Goal: Task Accomplishment & Management: Manage account settings

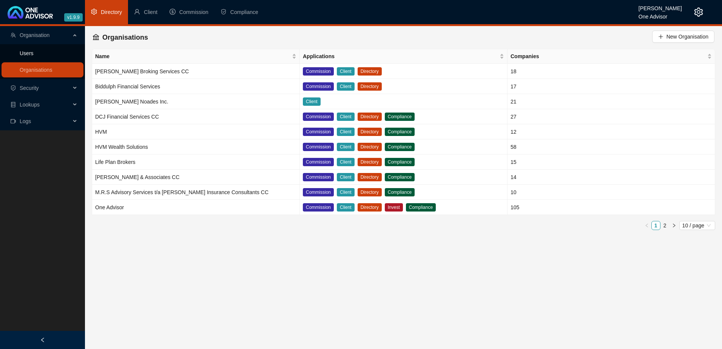
click at [28, 53] on link "Users" at bounding box center [27, 53] width 14 height 6
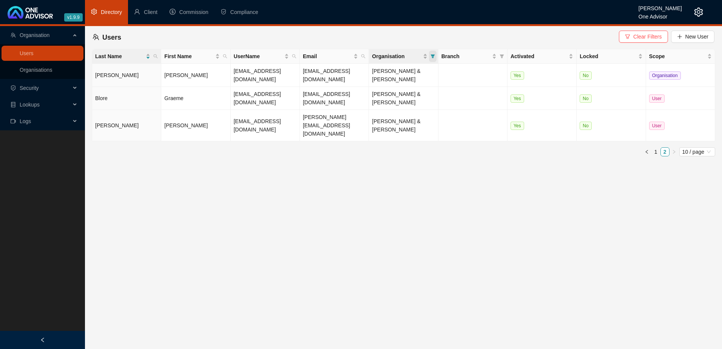
click at [431, 54] on icon "filter" at bounding box center [432, 56] width 5 height 5
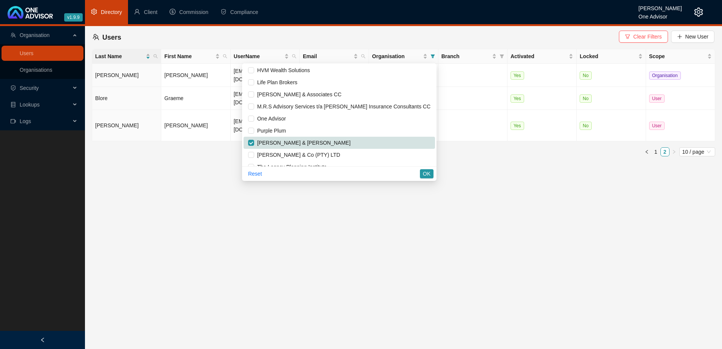
scroll to position [94, 0]
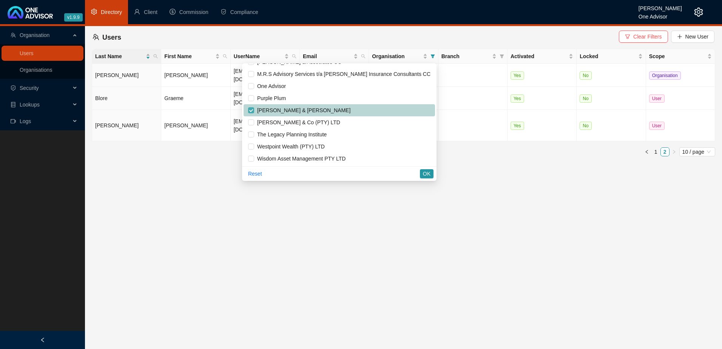
click at [254, 108] on input "checkbox" at bounding box center [251, 110] width 6 height 6
checkbox input "false"
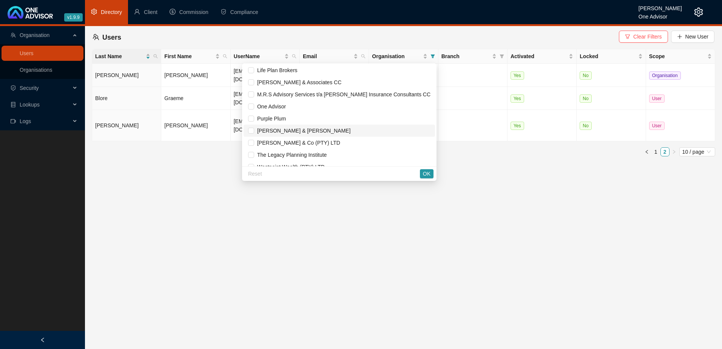
scroll to position [18, 0]
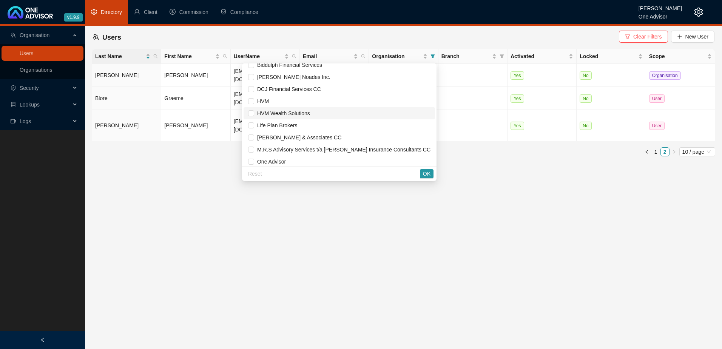
click at [310, 111] on span "HVM Wealth Solutions" at bounding box center [282, 113] width 56 height 6
checkbox input "false"
checkbox input "true"
click at [254, 113] on input "checkbox" at bounding box center [251, 113] width 6 height 6
checkbox input "true"
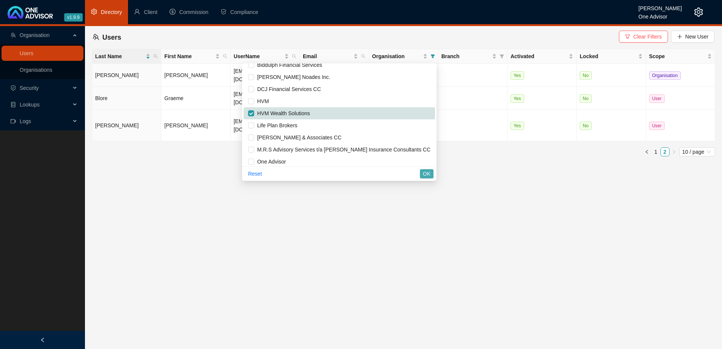
click at [429, 176] on span "OK" at bounding box center [427, 173] width 8 height 8
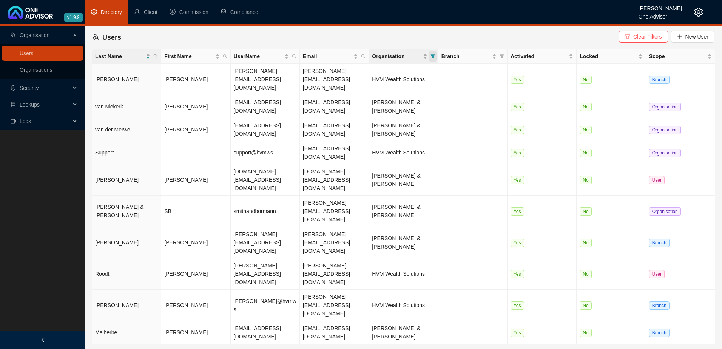
click at [433, 54] on icon "filter" at bounding box center [432, 56] width 5 height 5
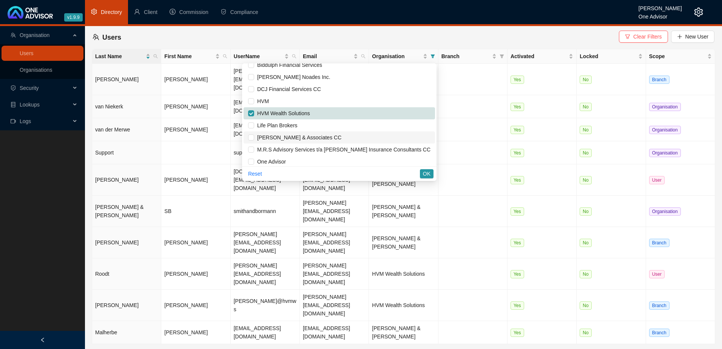
scroll to position [94, 0]
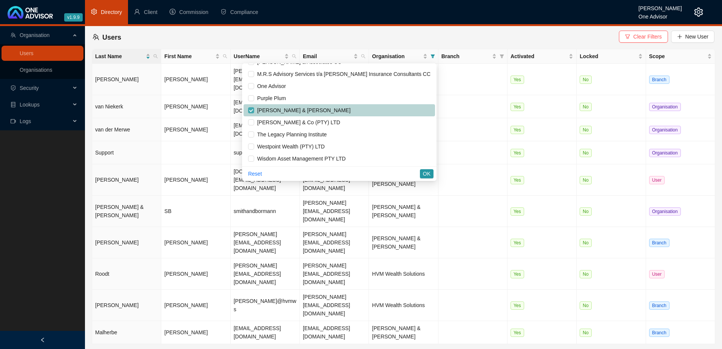
click at [254, 108] on input "checkbox" at bounding box center [251, 110] width 6 height 6
checkbox input "false"
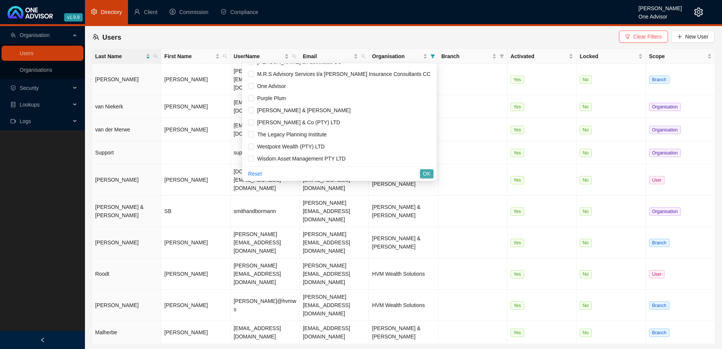
click at [427, 174] on span "OK" at bounding box center [427, 173] width 8 height 8
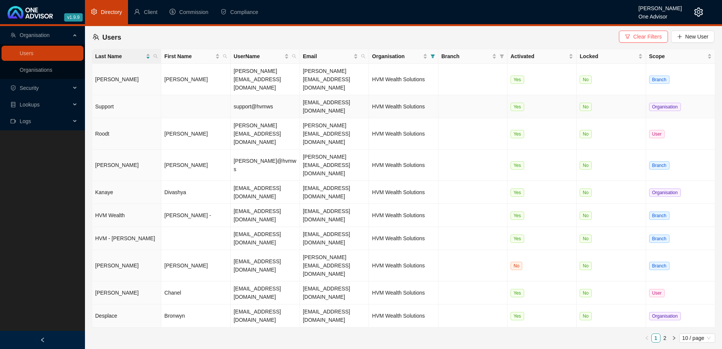
click at [199, 95] on td at bounding box center [195, 106] width 69 height 23
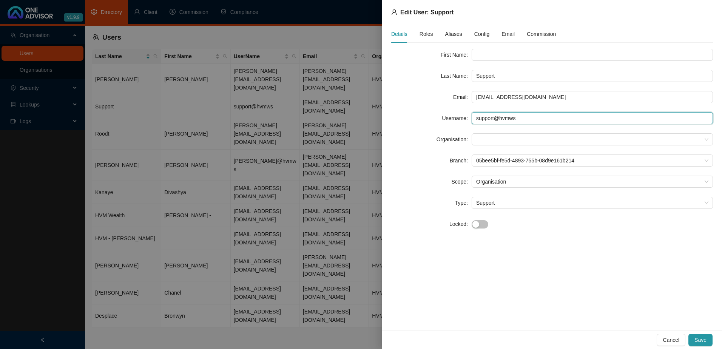
type input "[EMAIL_ADDRESS][DOMAIN_NAME]"
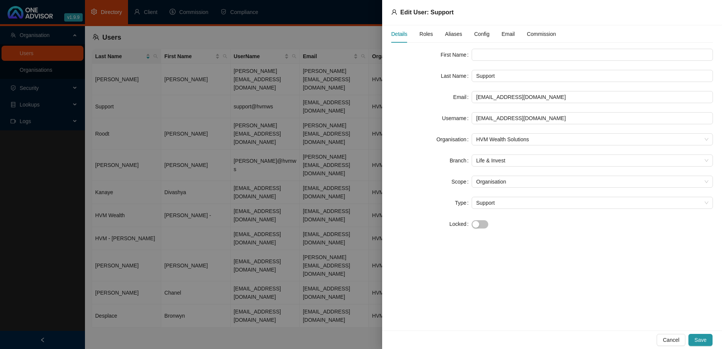
click at [180, 127] on div at bounding box center [361, 174] width 722 height 349
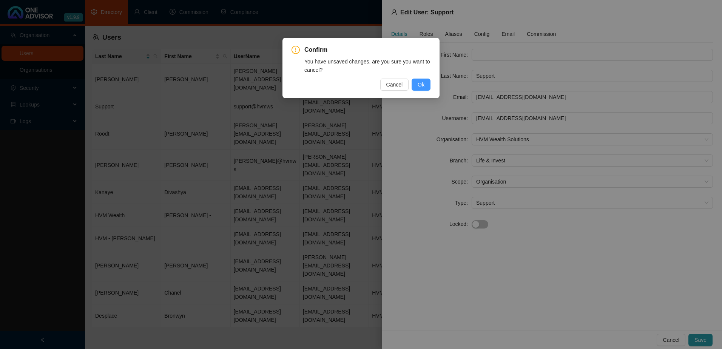
click at [423, 84] on span "Ok" at bounding box center [420, 84] width 7 height 8
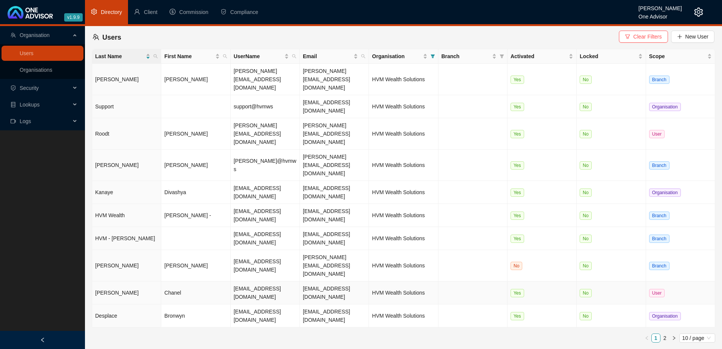
click at [196, 281] on td "Chanel" at bounding box center [195, 292] width 69 height 23
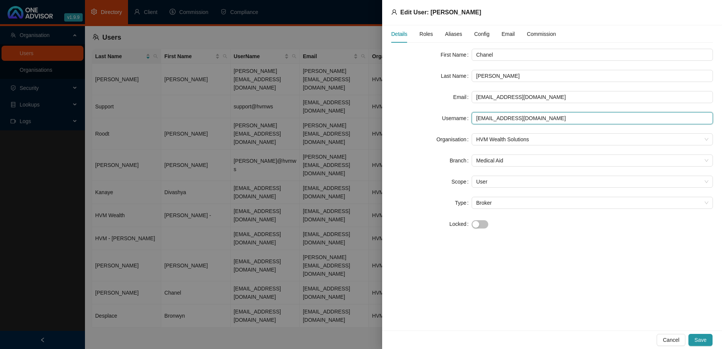
type input "[EMAIL_ADDRESS][DOMAIN_NAME]"
click at [425, 34] on span "Roles" at bounding box center [426, 33] width 14 height 5
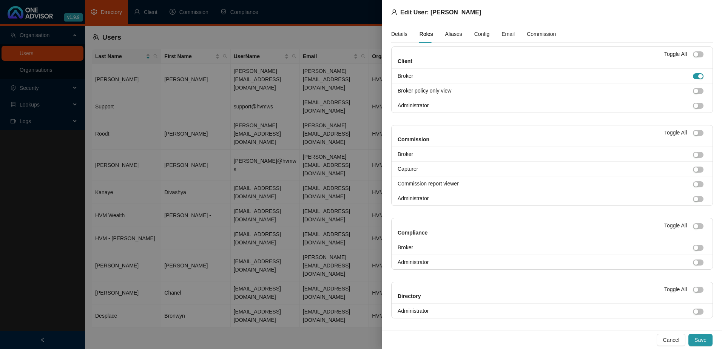
scroll to position [0, 0]
click at [266, 240] on div at bounding box center [361, 174] width 722 height 349
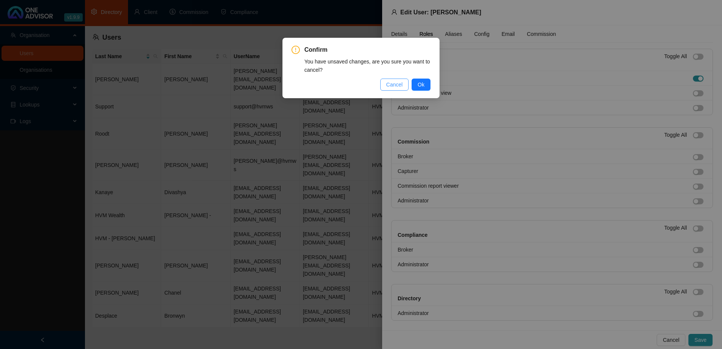
click at [397, 83] on span "Cancel" at bounding box center [394, 84] width 17 height 8
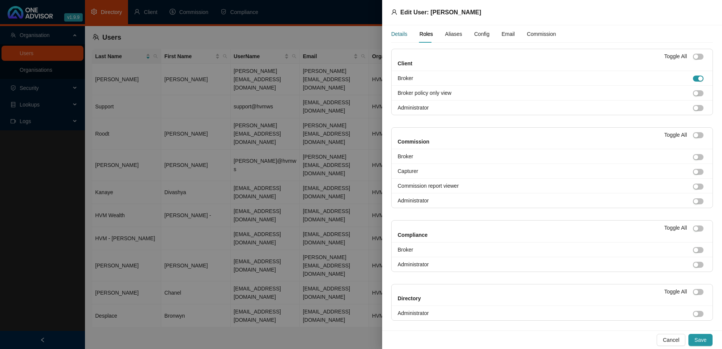
click at [400, 33] on div "Details" at bounding box center [399, 34] width 16 height 8
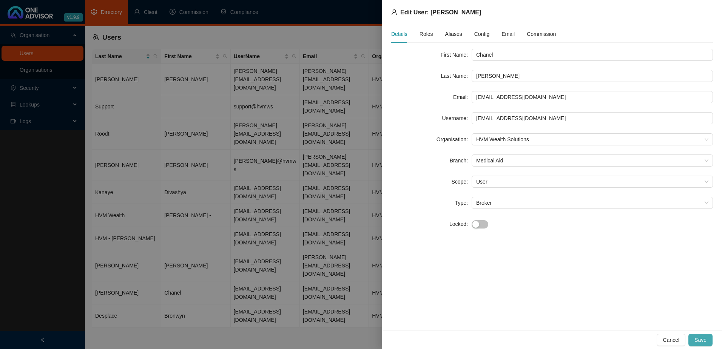
click at [702, 342] on span "Save" at bounding box center [700, 340] width 12 height 8
click at [308, 261] on div at bounding box center [361, 174] width 722 height 349
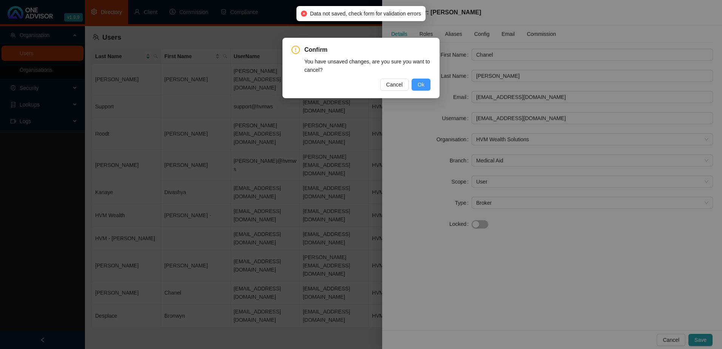
click at [419, 86] on span "Ok" at bounding box center [420, 84] width 7 height 8
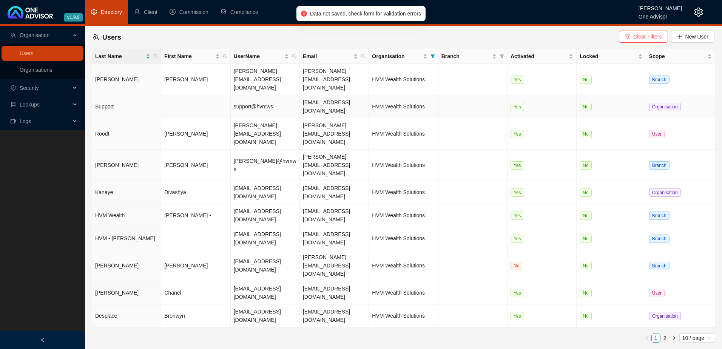
click at [152, 95] on td "Support" at bounding box center [126, 106] width 69 height 23
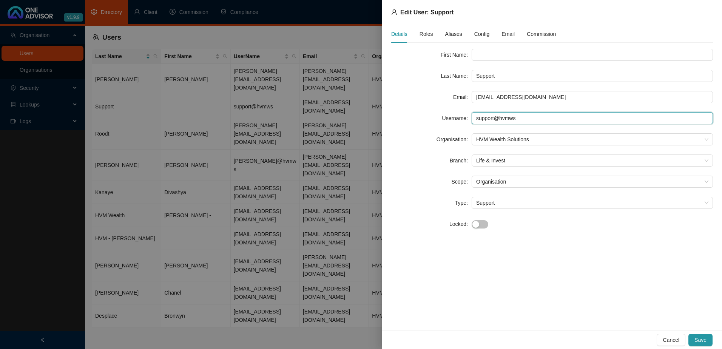
type input "[EMAIL_ADDRESS][DOMAIN_NAME]"
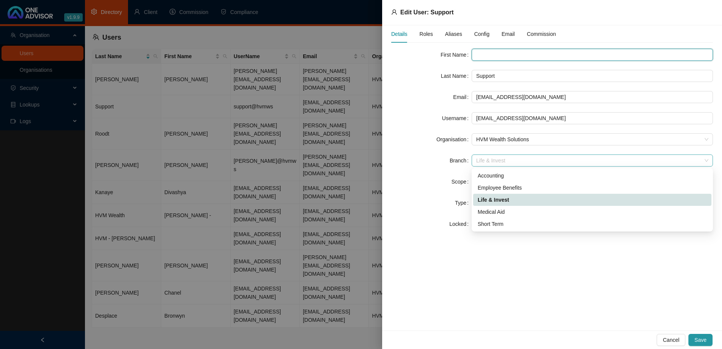
click at [514, 156] on span "Life & Invest" at bounding box center [592, 160] width 232 height 11
click at [508, 211] on div "Medical Aid" at bounding box center [591, 212] width 229 height 8
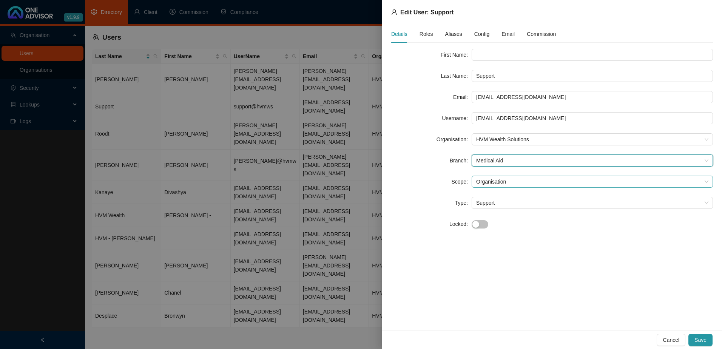
click at [522, 181] on span "Organisation" at bounding box center [592, 181] width 232 height 11
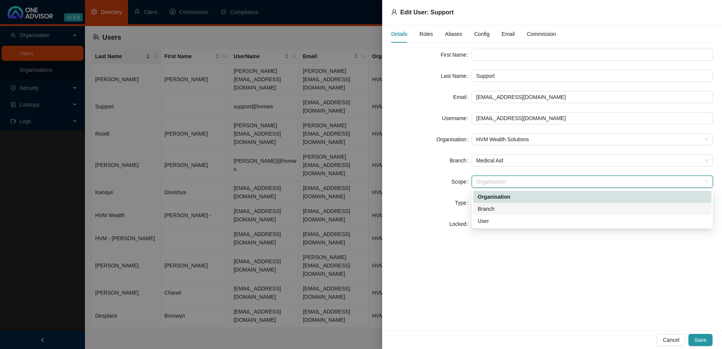
click at [497, 208] on div "Branch" at bounding box center [591, 209] width 229 height 8
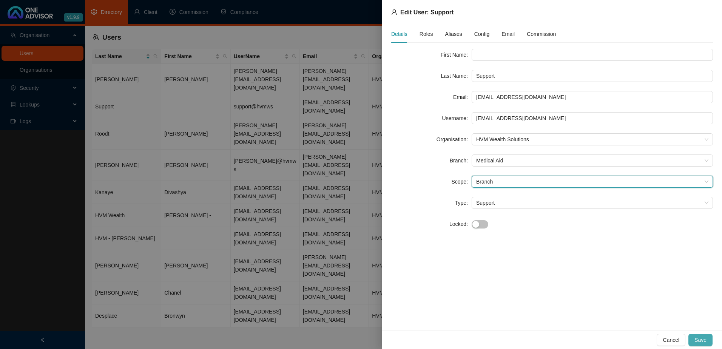
click at [702, 337] on span "Save" at bounding box center [700, 340] width 12 height 8
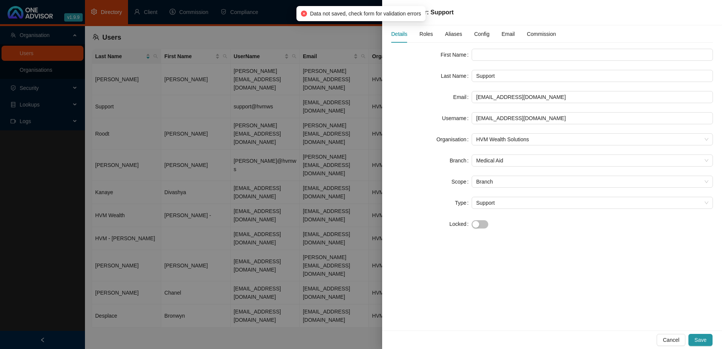
click at [426, 32] on span "Roles" at bounding box center [426, 33] width 14 height 5
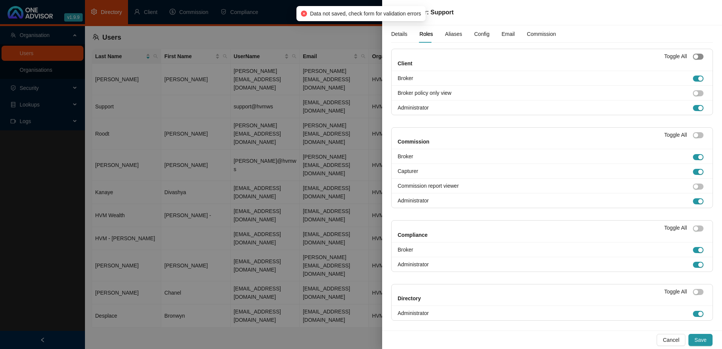
click at [693, 57] on button "button" at bounding box center [698, 57] width 11 height 6
click at [698, 57] on div "button" at bounding box center [700, 56] width 5 height 5
click at [693, 106] on span "button" at bounding box center [698, 108] width 11 height 6
click at [693, 134] on div "button" at bounding box center [695, 135] width 5 height 5
click at [693, 134] on button "button" at bounding box center [698, 135] width 11 height 6
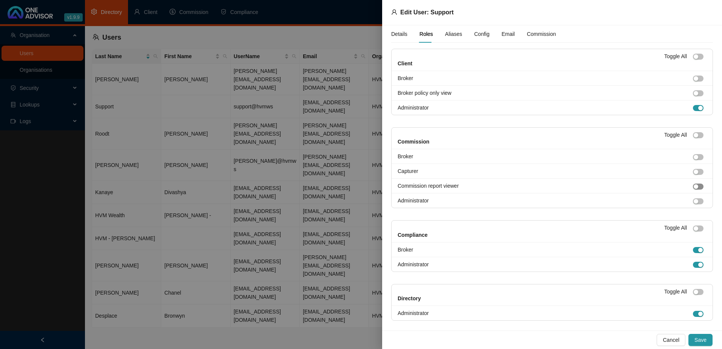
click at [693, 186] on div "button" at bounding box center [695, 186] width 5 height 5
click at [693, 228] on div "button" at bounding box center [695, 228] width 5 height 5
click at [693, 228] on button "button" at bounding box center [698, 228] width 11 height 6
click at [693, 291] on div "button" at bounding box center [695, 291] width 5 height 5
click at [693, 291] on span "button" at bounding box center [698, 292] width 11 height 6
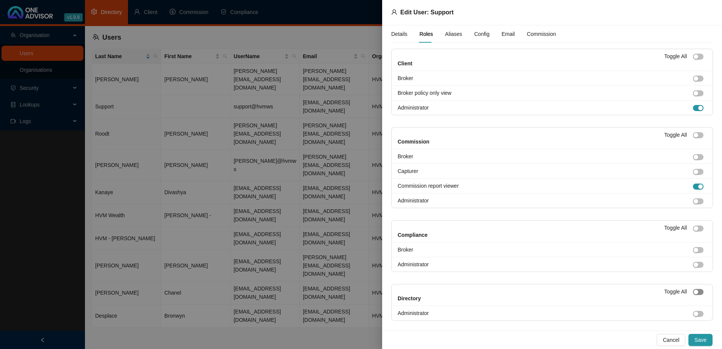
click at [693, 291] on div "button" at bounding box center [695, 291] width 5 height 5
click at [700, 340] on span "Save" at bounding box center [700, 340] width 12 height 8
click at [453, 32] on span "Aliases" at bounding box center [453, 33] width 17 height 5
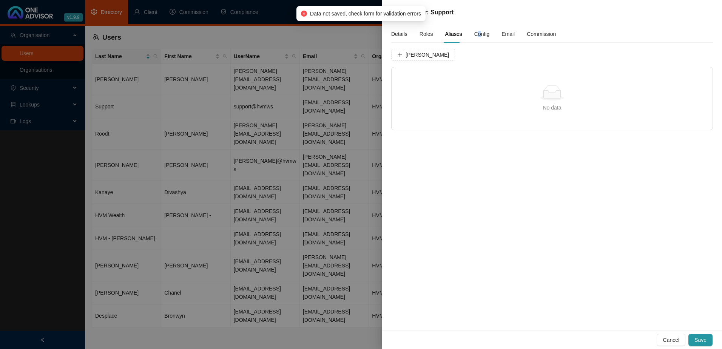
click at [476, 33] on span "Config" at bounding box center [481, 33] width 15 height 5
drag, startPoint x: 476, startPoint y: 33, endPoint x: 484, endPoint y: 105, distance: 72.1
click at [484, 105] on div "Details Roles Aliases Config Email Commission Details Advice Scopes License Cat…" at bounding box center [552, 177] width 340 height 305
click at [546, 54] on span "Companies" at bounding box center [547, 56] width 27 height 5
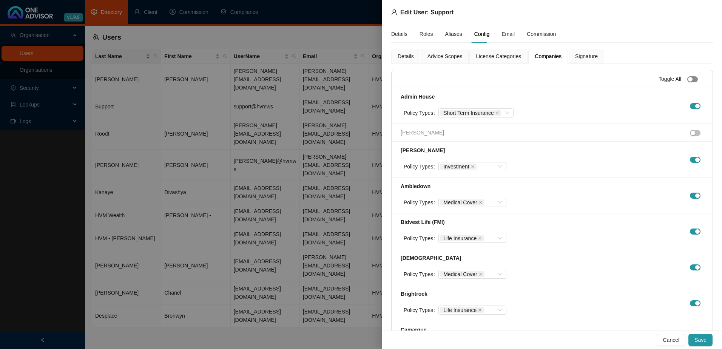
click at [688, 78] on div "button" at bounding box center [690, 79] width 5 height 5
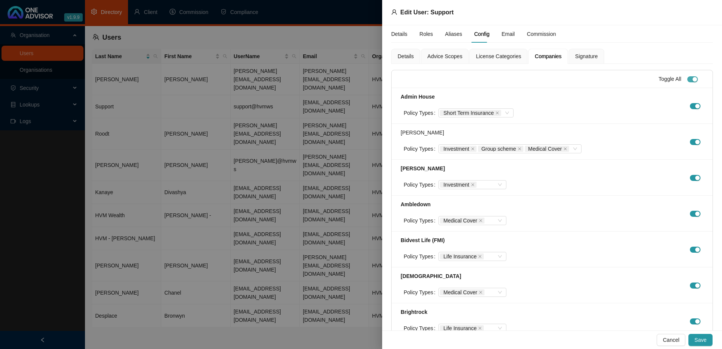
click at [687, 78] on button "button" at bounding box center [692, 79] width 11 height 6
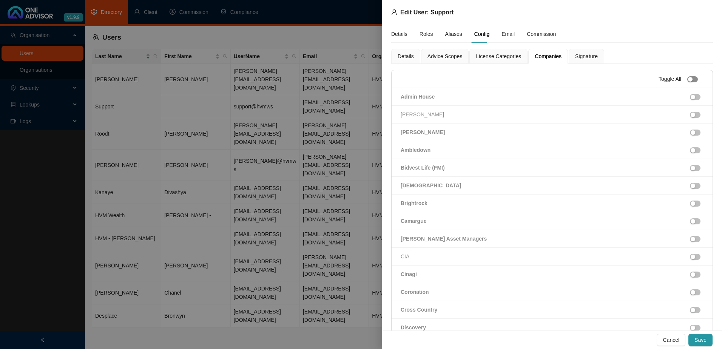
click at [688, 78] on div "button" at bounding box center [690, 79] width 5 height 5
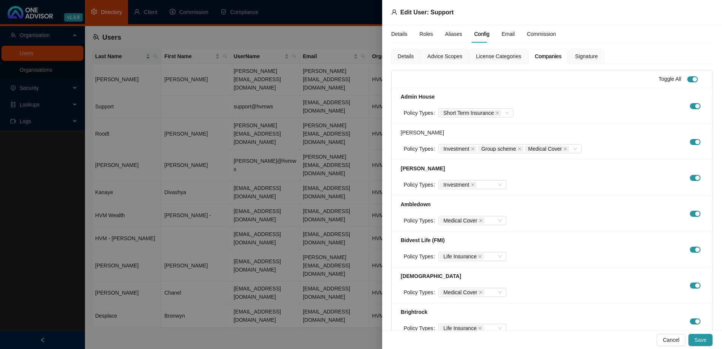
click at [582, 52] on div "Signature" at bounding box center [586, 56] width 23 height 8
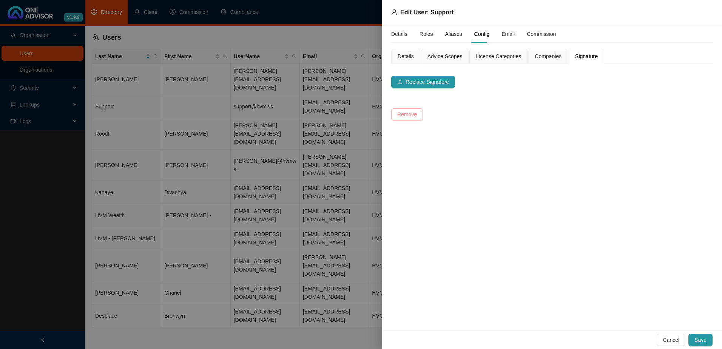
click at [411, 114] on span "Remove" at bounding box center [407, 114] width 20 height 8
click at [539, 54] on span "Companies" at bounding box center [547, 56] width 27 height 5
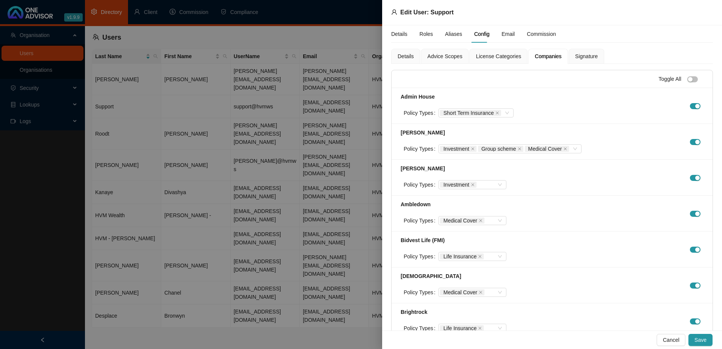
click at [502, 56] on span "License Categories" at bounding box center [498, 56] width 45 height 5
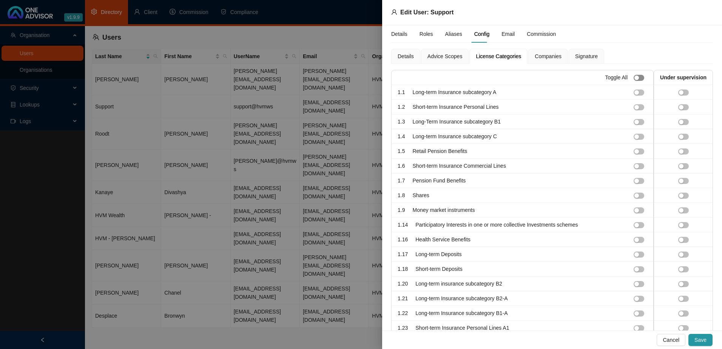
click at [634, 78] on div "button" at bounding box center [636, 77] width 5 height 5
click at [441, 54] on span "Advice Scopes" at bounding box center [444, 56] width 35 height 5
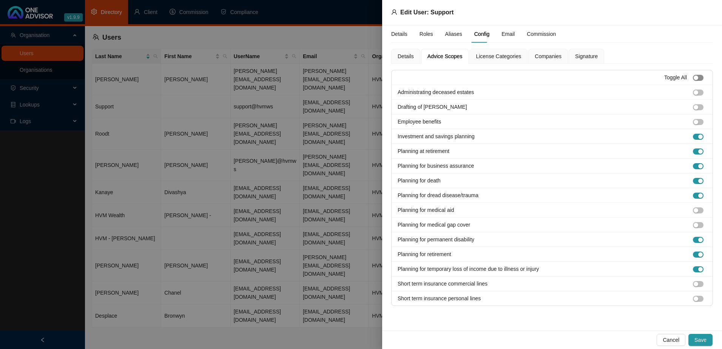
click at [697, 78] on div "button" at bounding box center [695, 77] width 5 height 5
click at [697, 78] on button "button" at bounding box center [698, 78] width 11 height 6
click at [697, 78] on div "button" at bounding box center [695, 77] width 5 height 5
click at [404, 56] on div "Details" at bounding box center [405, 56] width 16 height 8
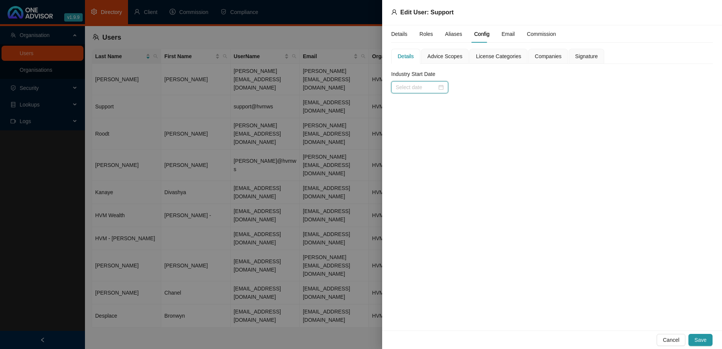
click at [424, 88] on input at bounding box center [416, 87] width 41 height 8
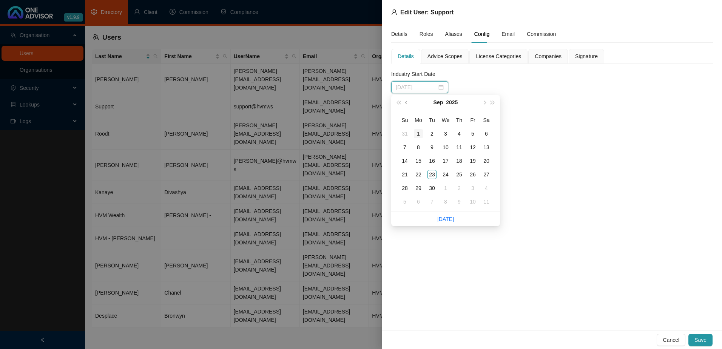
type input "[DATE]"
click at [415, 128] on td "1" at bounding box center [418, 134] width 14 height 14
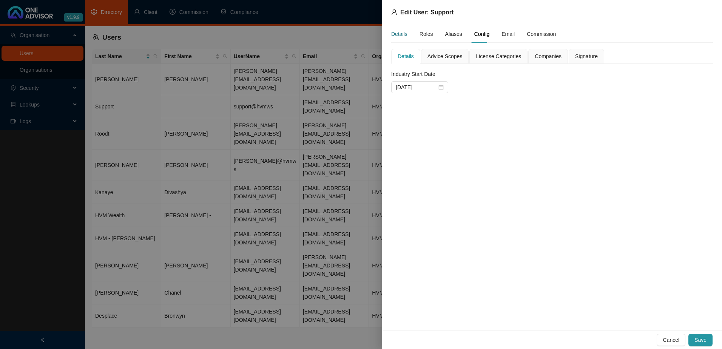
click at [400, 33] on div "Details" at bounding box center [399, 34] width 16 height 8
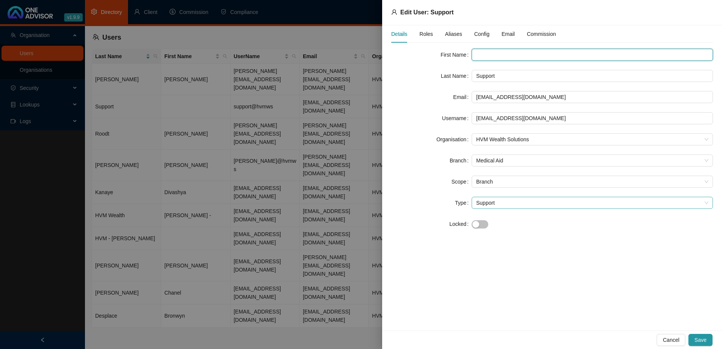
click at [507, 202] on span "Support" at bounding box center [592, 202] width 232 height 11
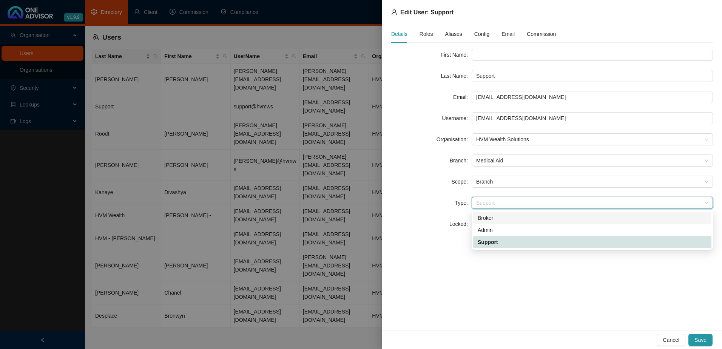
click at [499, 217] on div "Broker" at bounding box center [591, 218] width 229 height 8
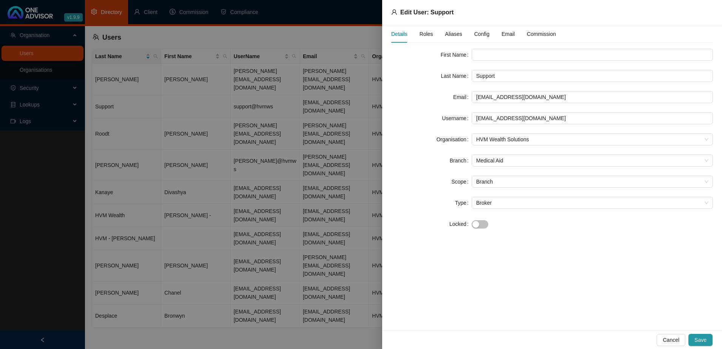
click at [425, 35] on span "Roles" at bounding box center [426, 33] width 14 height 5
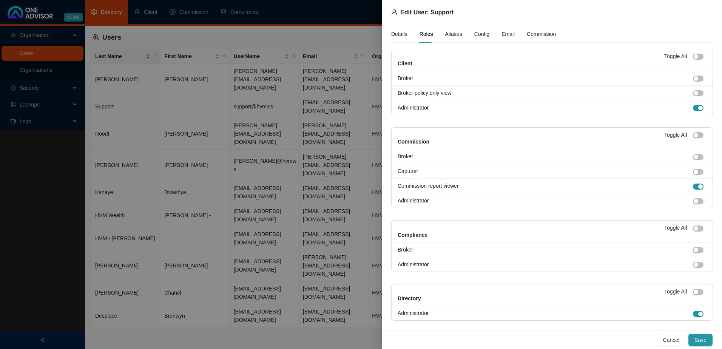
click at [480, 32] on span "Config" at bounding box center [481, 33] width 15 height 5
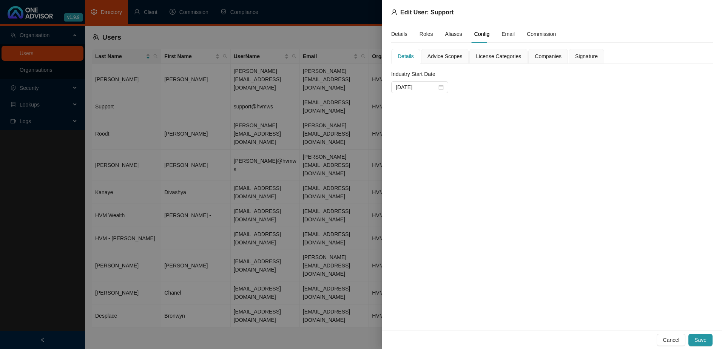
click at [450, 34] on span "Aliases" at bounding box center [453, 33] width 17 height 5
click at [507, 32] on div "Email" at bounding box center [507, 34] width 13 height 8
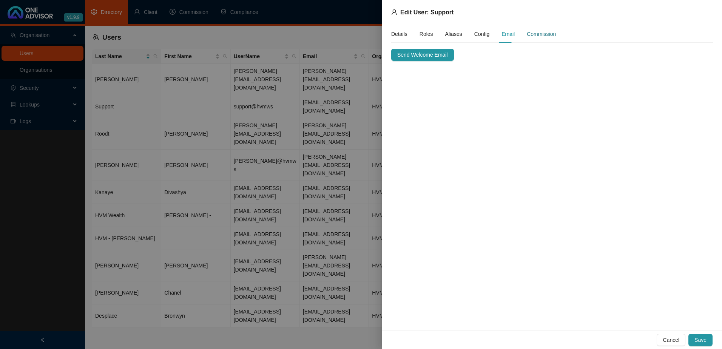
click at [539, 34] on div "Commission" at bounding box center [541, 34] width 29 height 8
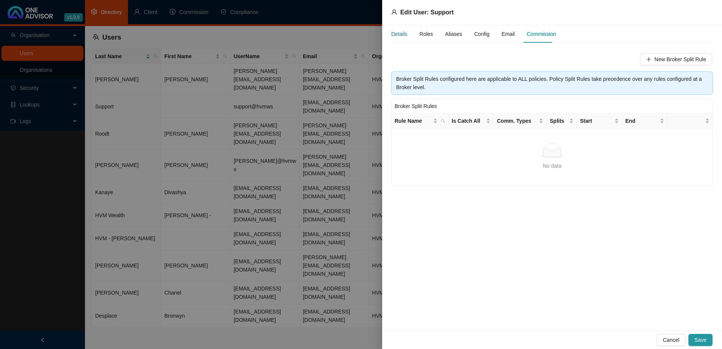
click at [400, 35] on div "Details" at bounding box center [399, 34] width 16 height 8
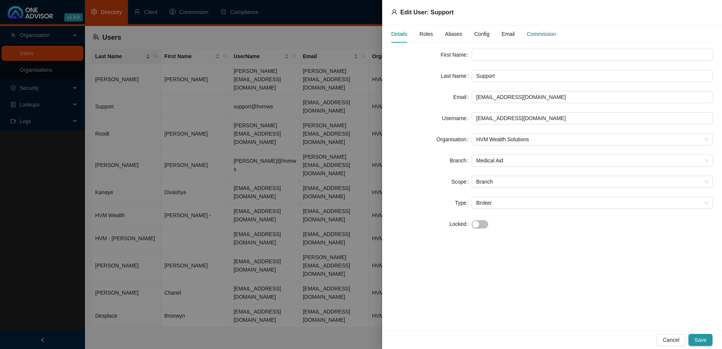
click at [535, 33] on div "Commission" at bounding box center [541, 34] width 29 height 8
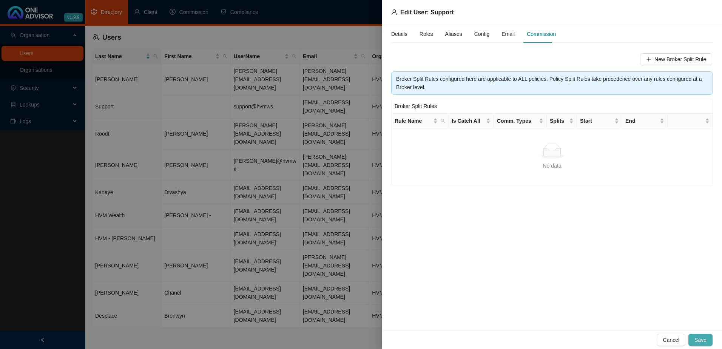
click at [702, 341] on span "Save" at bounding box center [700, 340] width 12 height 8
click at [280, 303] on div at bounding box center [361, 174] width 722 height 349
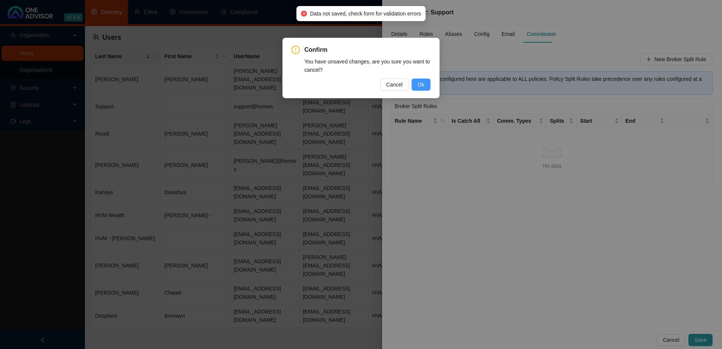
click at [419, 84] on span "Ok" at bounding box center [420, 84] width 7 height 8
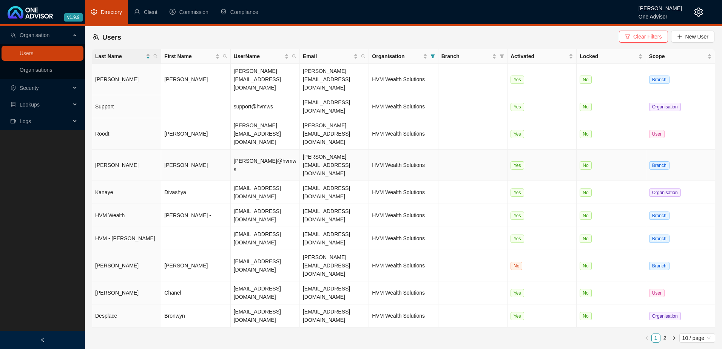
click at [450, 149] on td at bounding box center [472, 164] width 69 height 31
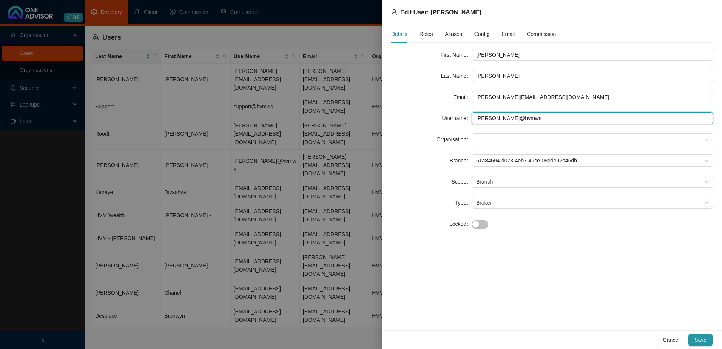
type input "[EMAIL_ADDRESS][DOMAIN_NAME]"
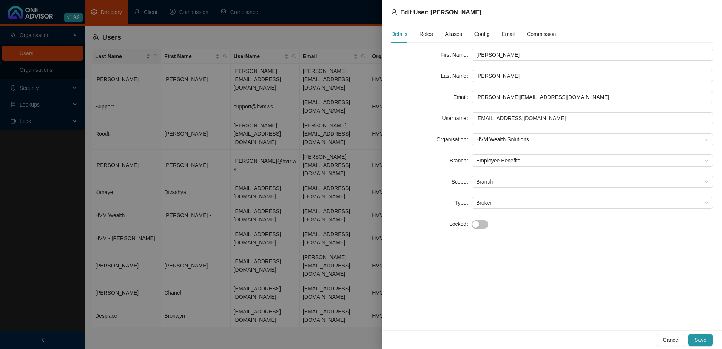
click at [181, 253] on div at bounding box center [361, 174] width 722 height 349
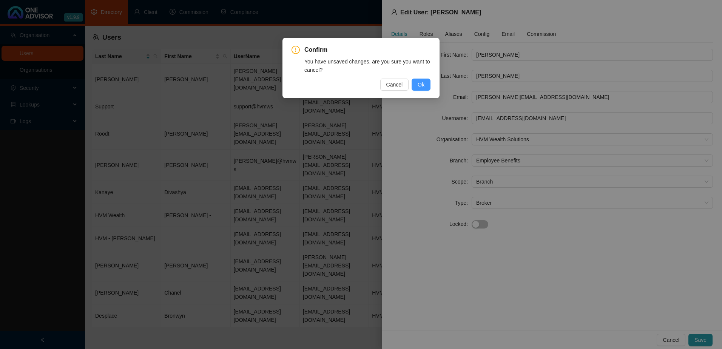
click at [420, 86] on span "Ok" at bounding box center [420, 84] width 7 height 8
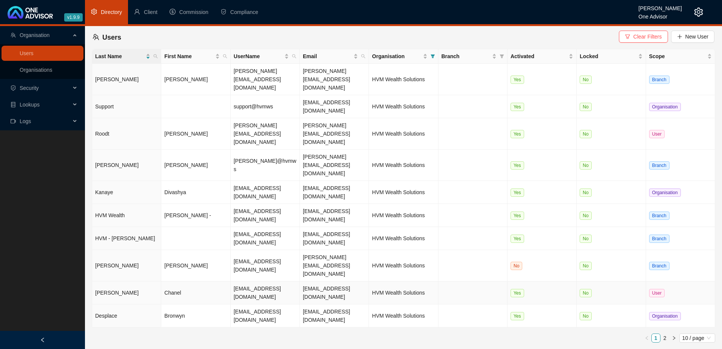
click at [195, 281] on td "Chanel" at bounding box center [195, 292] width 69 height 23
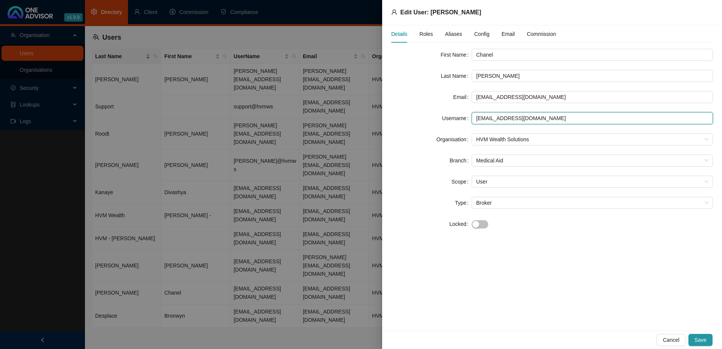
type input "[EMAIL_ADDRESS][DOMAIN_NAME]"
click at [200, 260] on div at bounding box center [361, 174] width 722 height 349
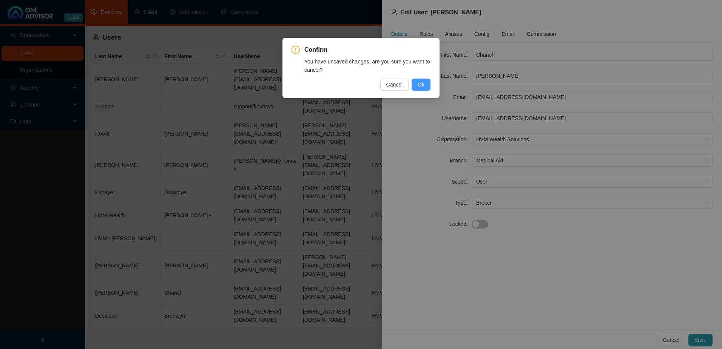
click at [417, 82] on button "Ok" at bounding box center [420, 85] width 19 height 12
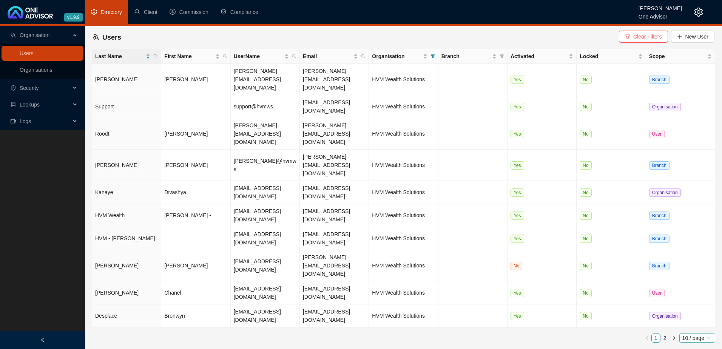
click at [697, 334] on span "10 / page" at bounding box center [697, 338] width 30 height 8
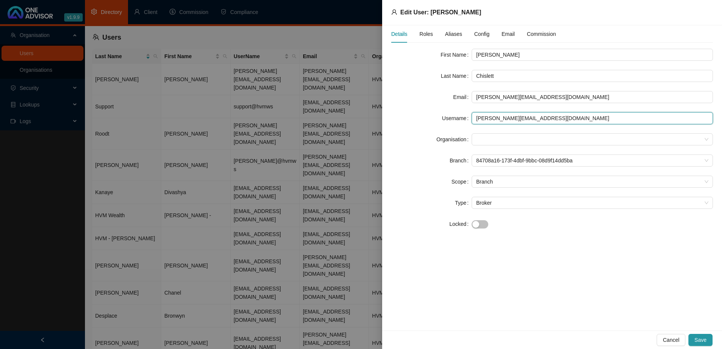
type input "[EMAIL_ADDRESS][DOMAIN_NAME]"
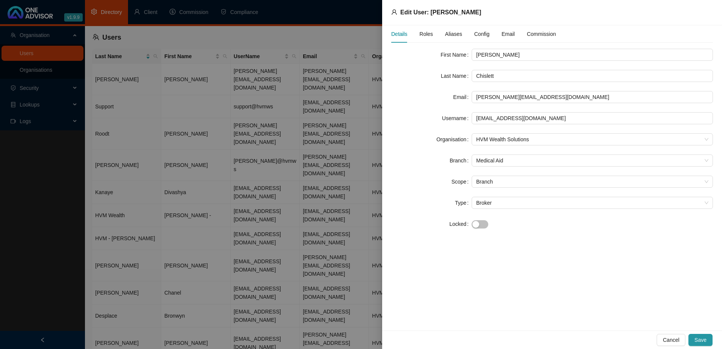
click at [207, 285] on div at bounding box center [361, 174] width 722 height 349
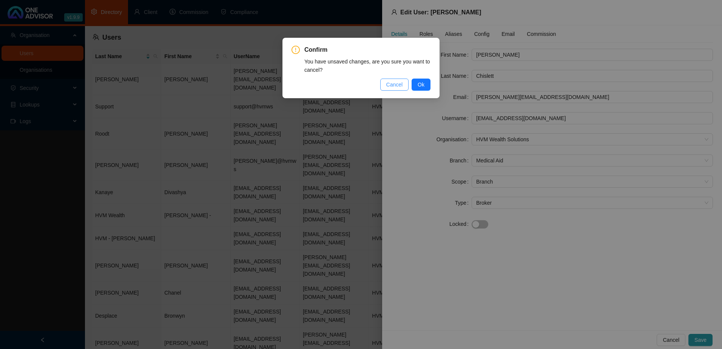
click at [395, 83] on span "Cancel" at bounding box center [394, 84] width 17 height 8
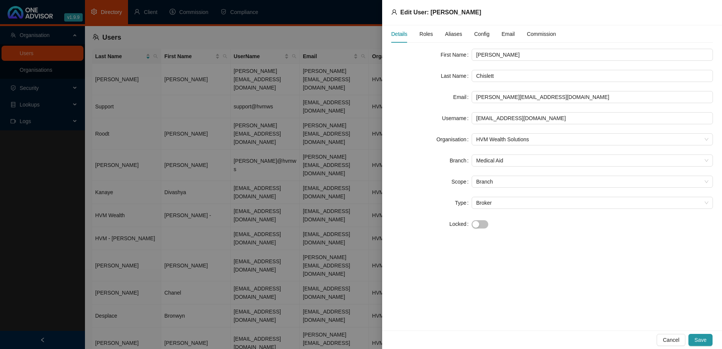
click at [271, 291] on div at bounding box center [361, 174] width 722 height 349
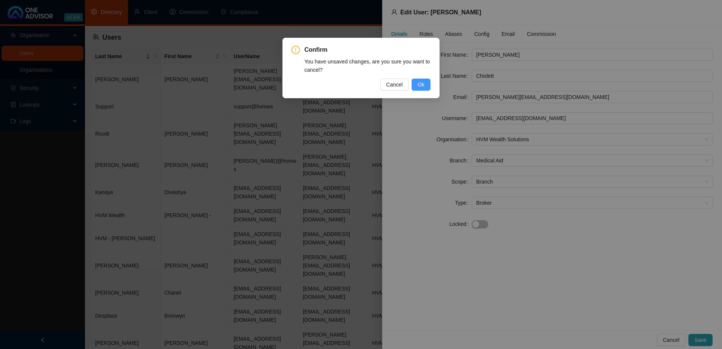
click at [422, 82] on span "Ok" at bounding box center [420, 84] width 7 height 8
